Goal: Navigation & Orientation: Find specific page/section

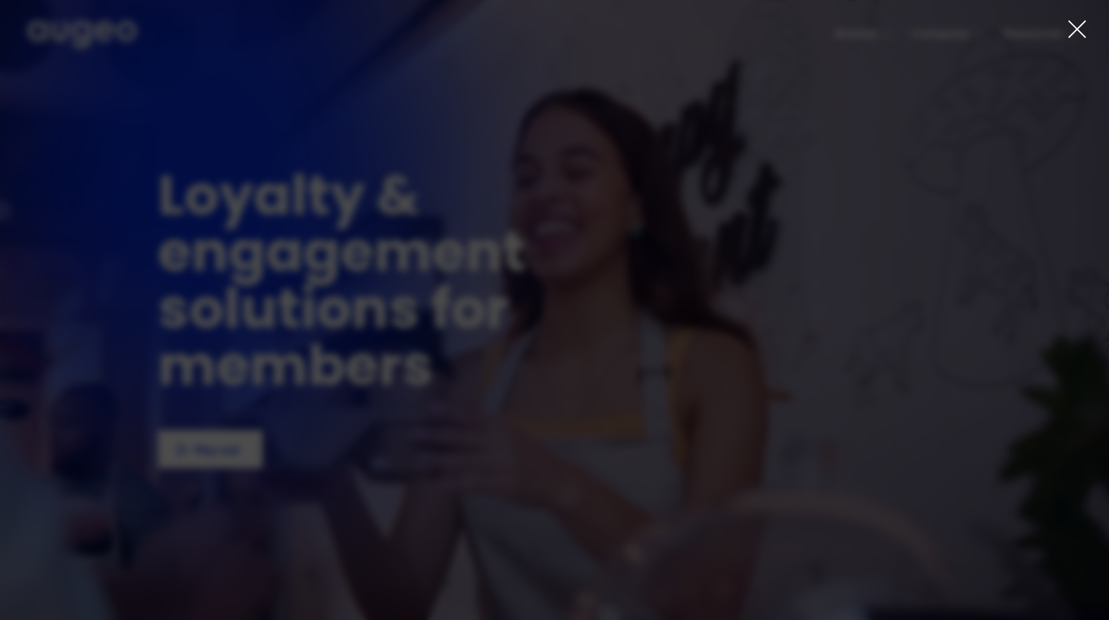
click at [1077, 30] on icon at bounding box center [1077, 29] width 16 height 16
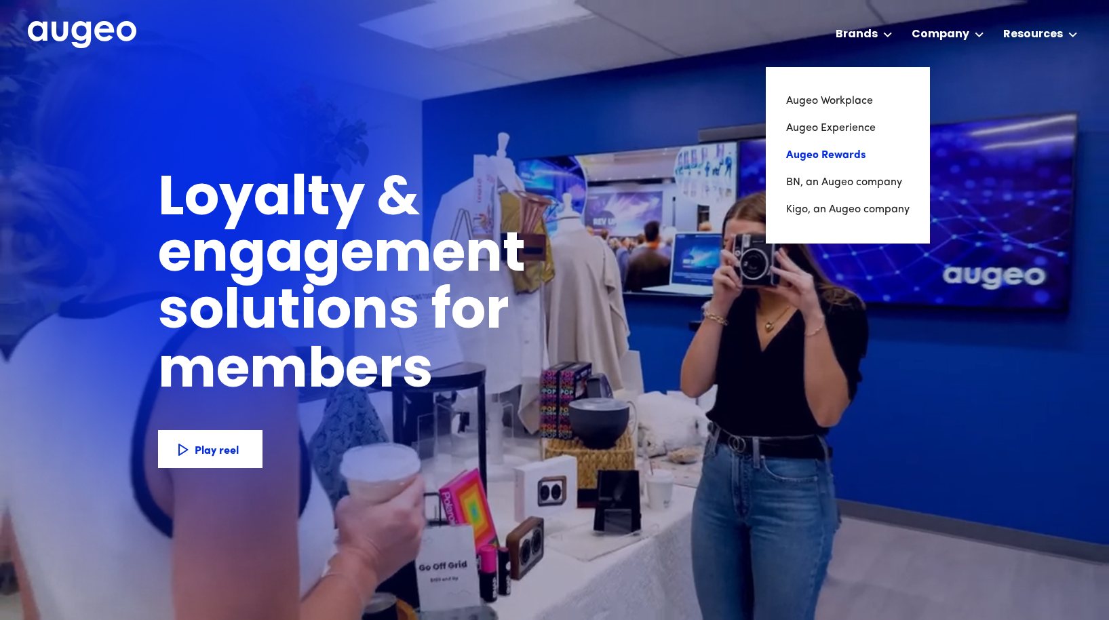
click at [830, 159] on link "Augeo Rewards" at bounding box center [847, 155] width 123 height 27
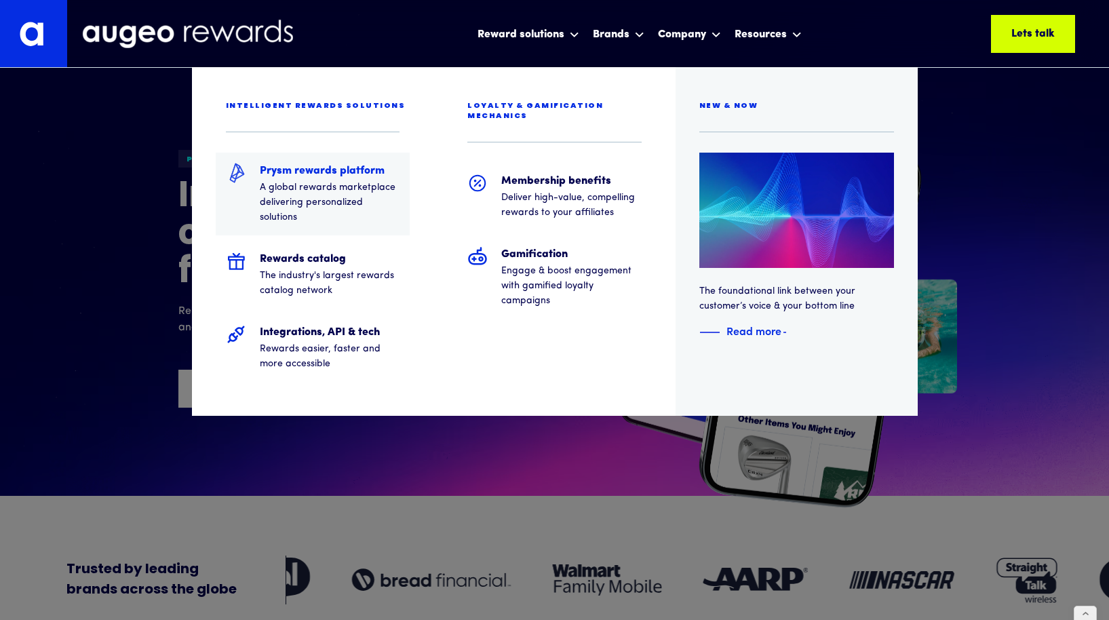
click at [307, 195] on p "A global rewards marketplace delivering personalized solutions" at bounding box center [330, 202] width 140 height 45
